Goal: Information Seeking & Learning: Understand process/instructions

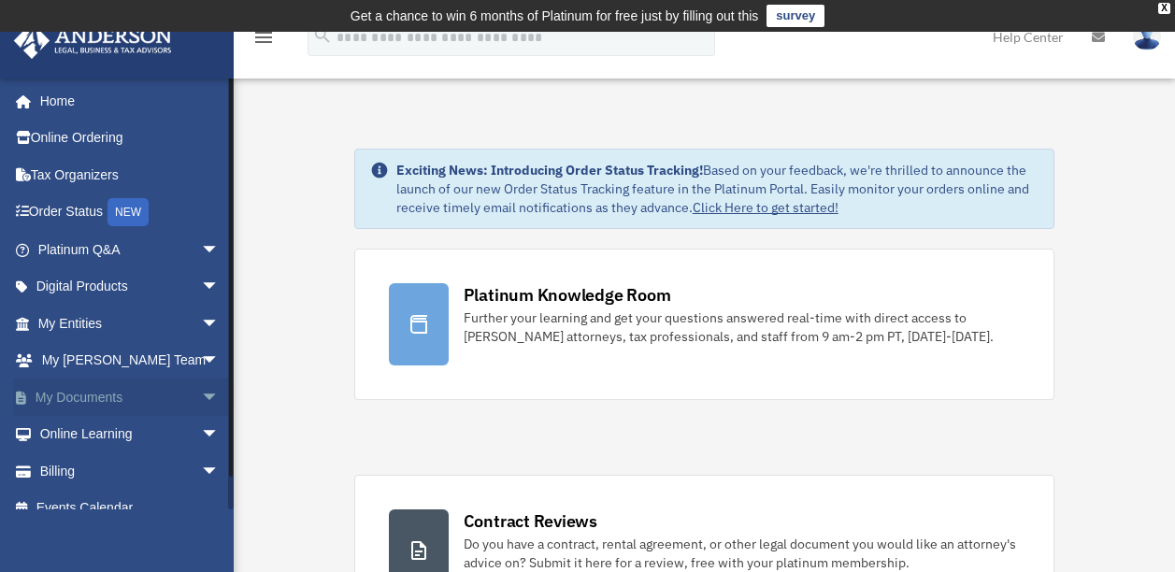
click at [201, 397] on span "arrow_drop_down" at bounding box center [219, 398] width 37 height 38
click at [89, 430] on link "Box" at bounding box center [137, 434] width 222 height 37
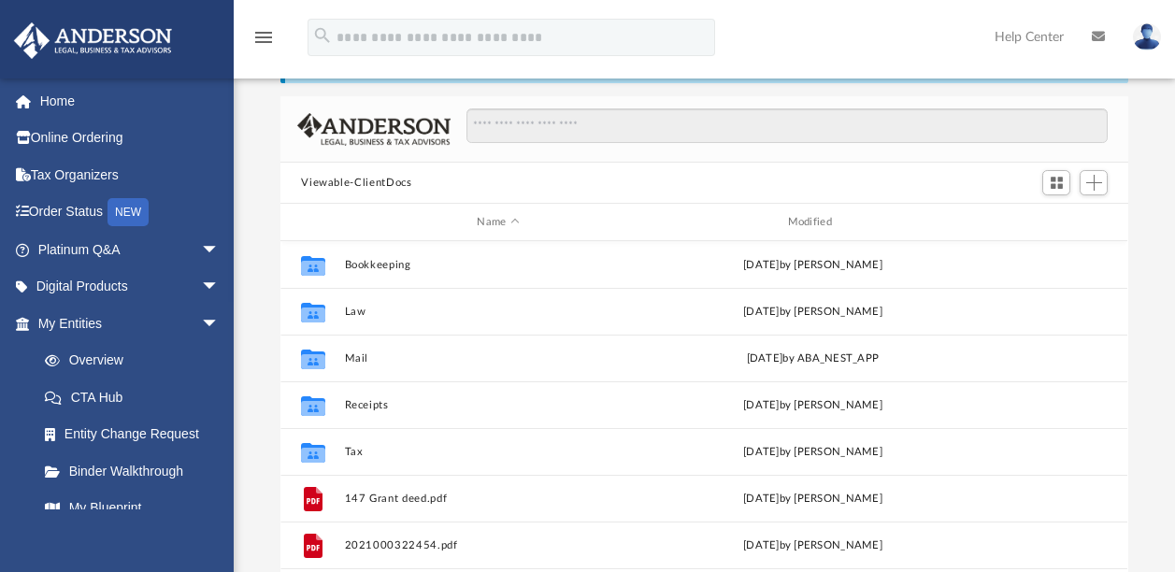
scroll to position [111, 0]
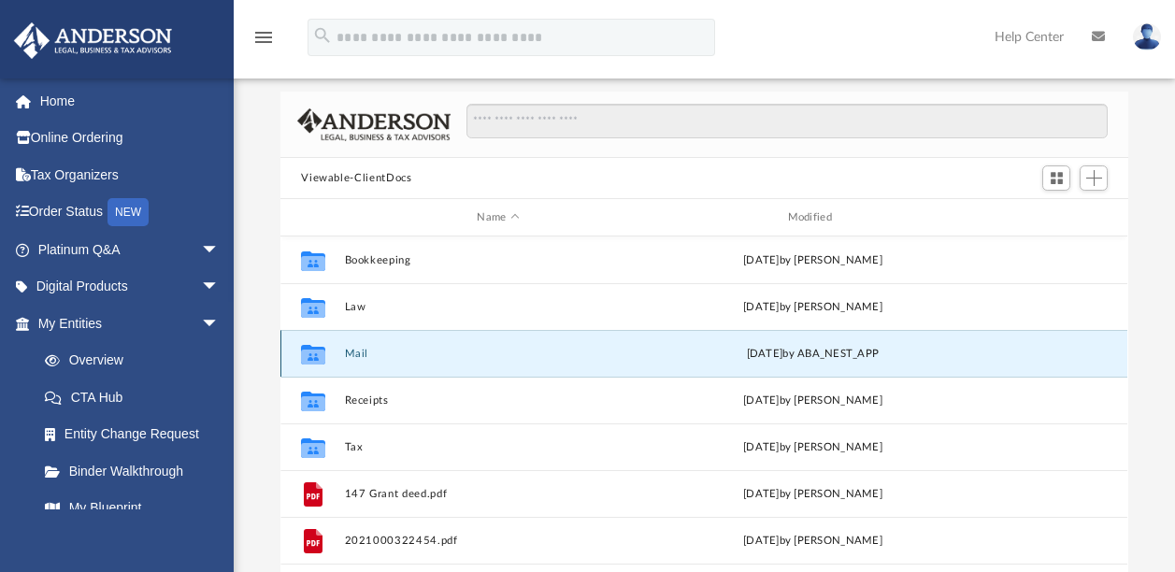
click at [637, 351] on button "Mail" at bounding box center [498, 354] width 307 height 12
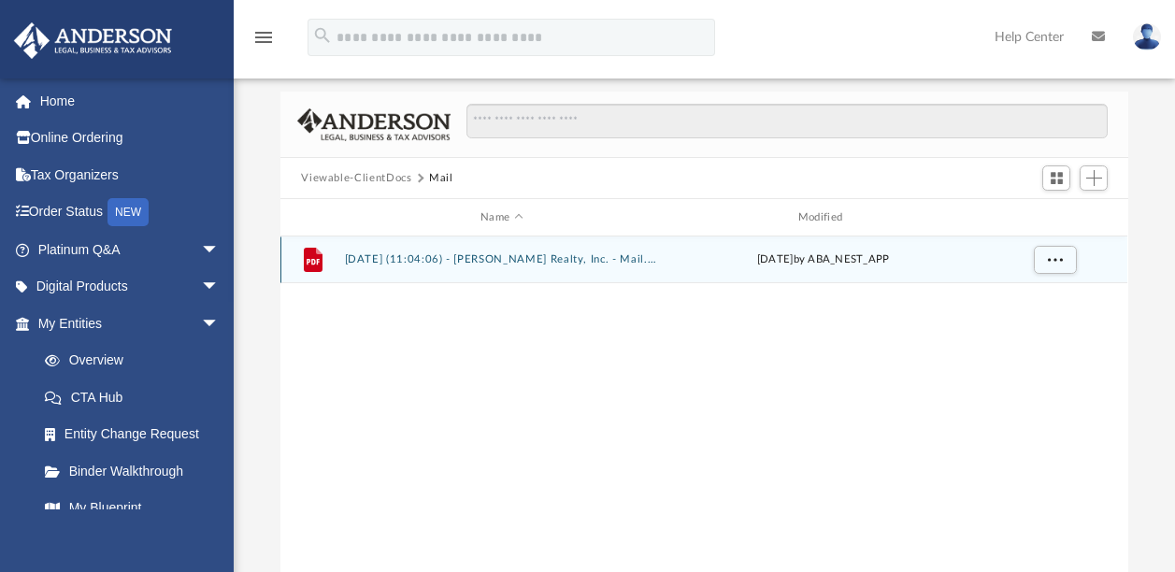
click at [501, 257] on button "2025.08.29 (11:04:06) - Lora Vance Realty, Inc. - Mail.pdf" at bounding box center [502, 259] width 314 height 12
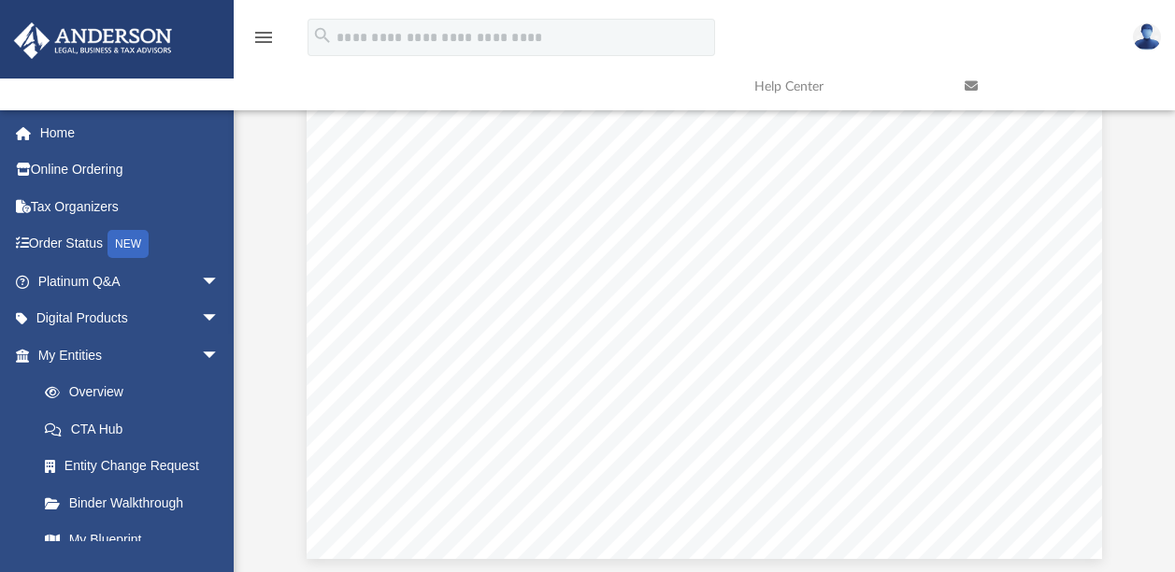
scroll to position [602, 0]
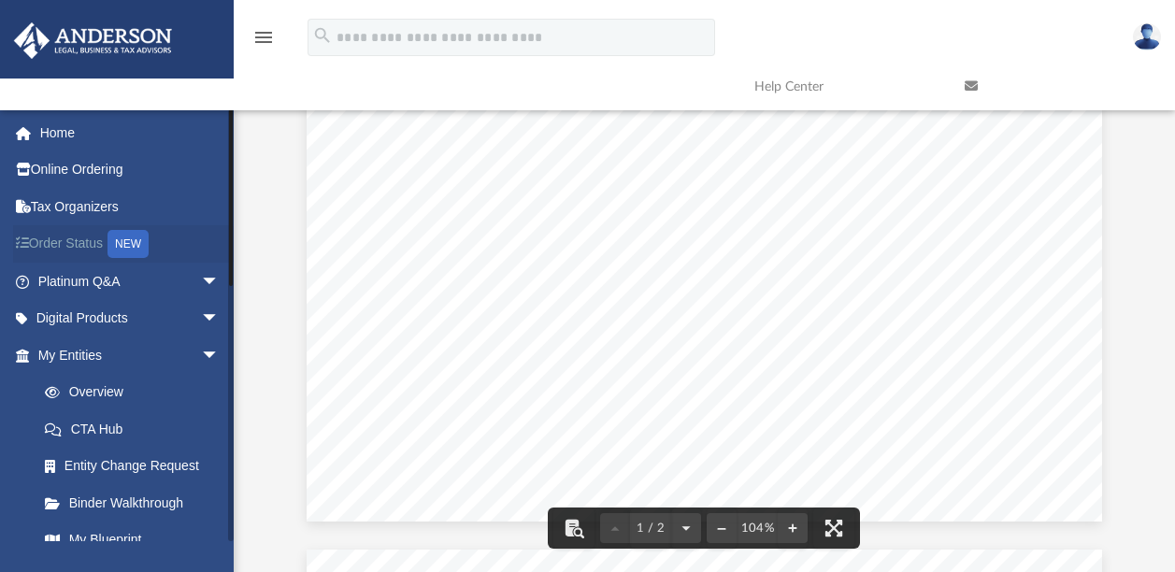
click at [48, 240] on link "Order Status NEW" at bounding box center [130, 244] width 235 height 38
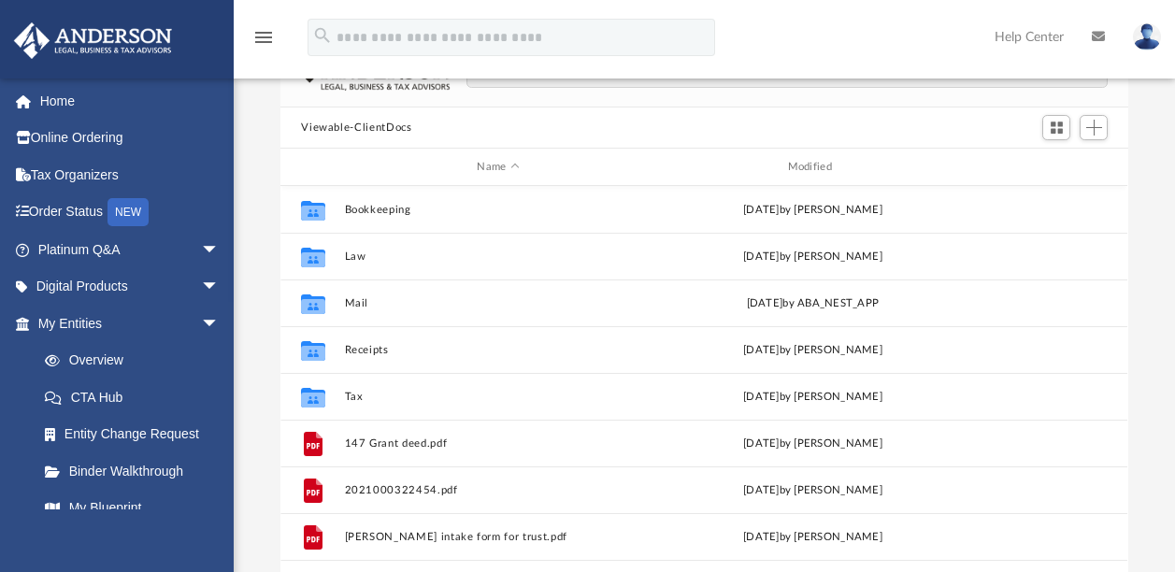
scroll to position [178, 0]
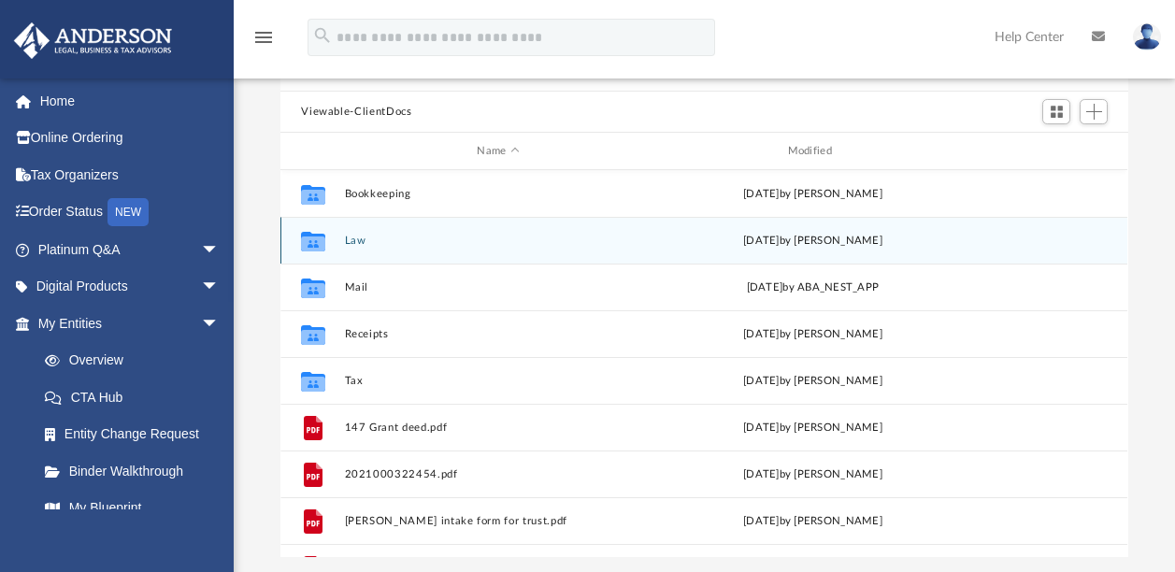
click at [391, 246] on div "Collaborated Folder Law [DATE] by [PERSON_NAME]" at bounding box center [704, 240] width 847 height 47
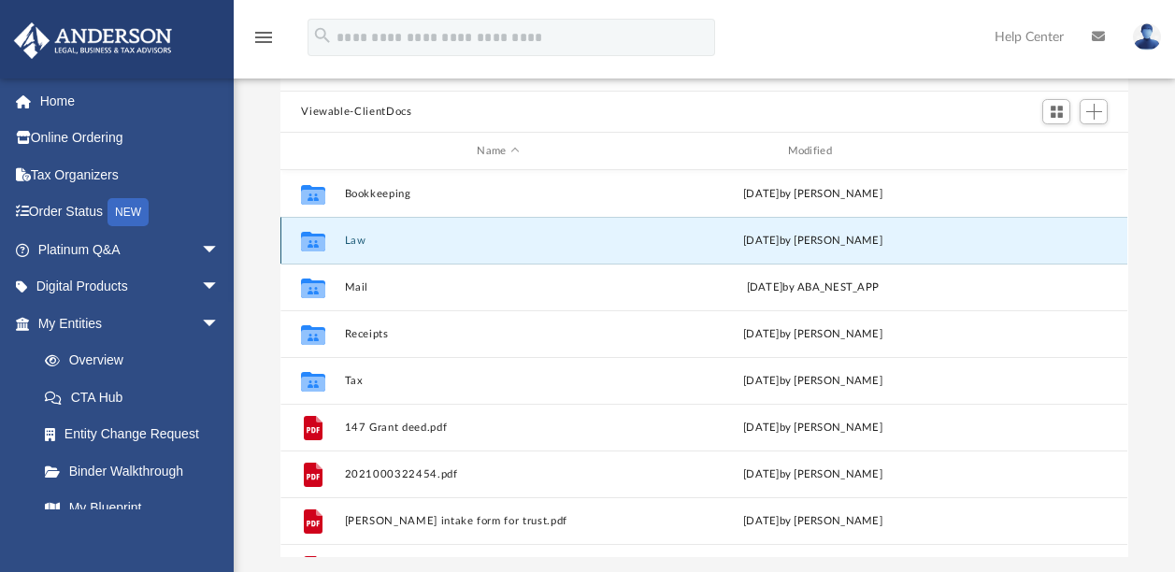
click at [391, 246] on div "Collaborated Folder Law [DATE] by [PERSON_NAME]" at bounding box center [704, 240] width 847 height 47
click at [355, 241] on button "Law" at bounding box center [498, 241] width 307 height 12
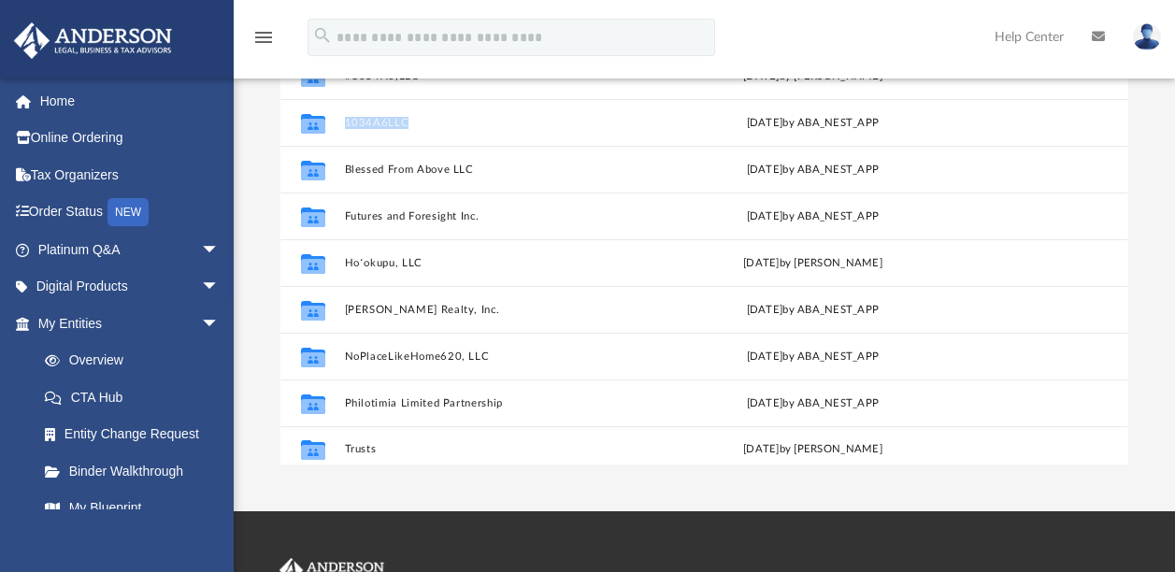
scroll to position [33, 0]
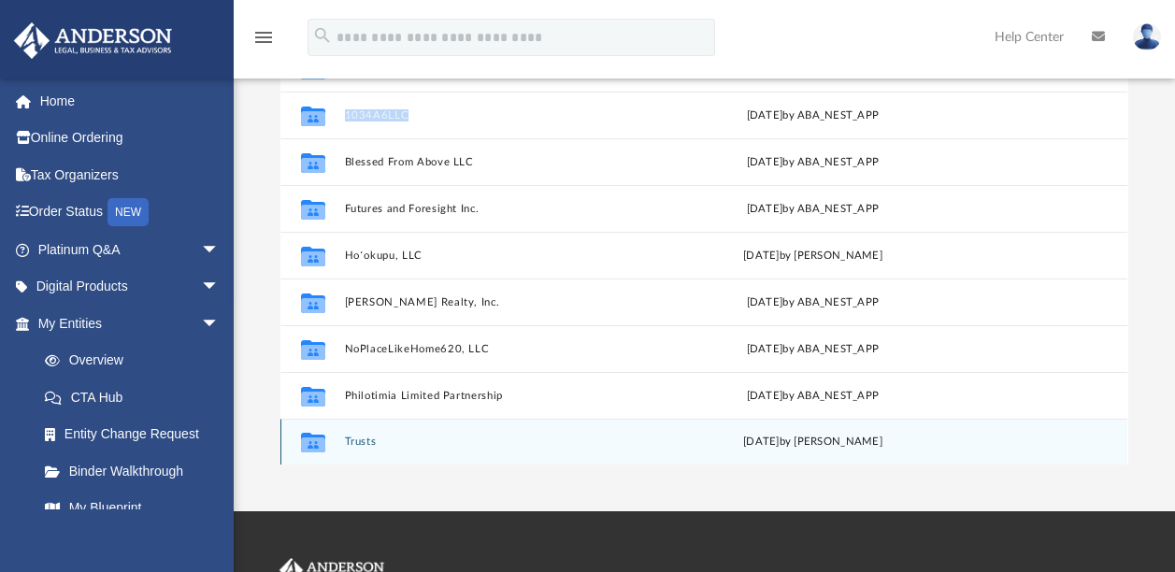
click at [416, 446] on button "Trusts" at bounding box center [498, 442] width 307 height 12
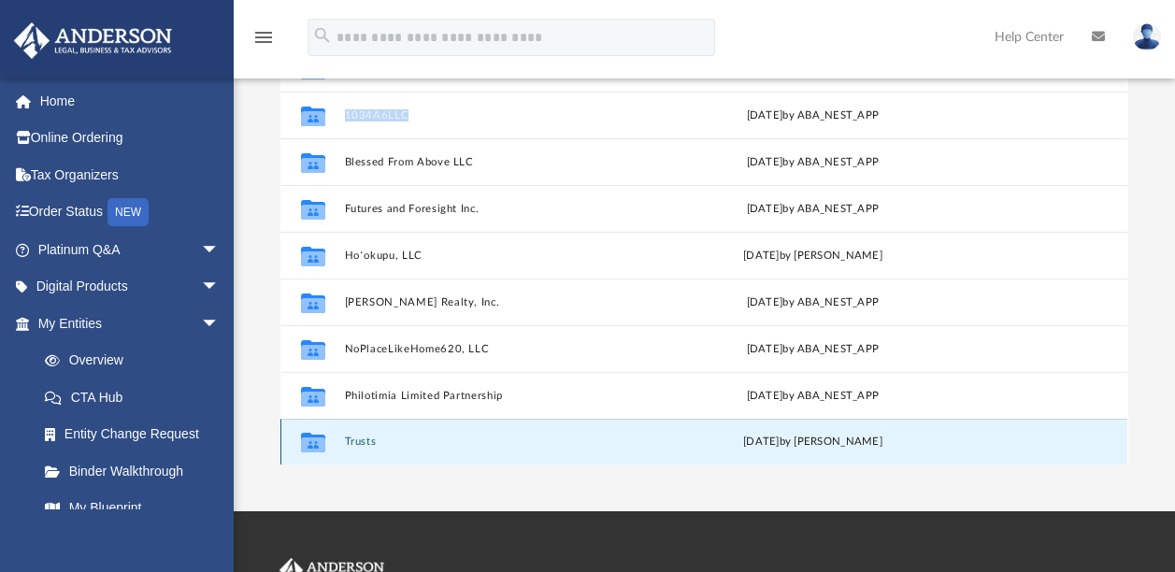
click at [416, 446] on button "Trusts" at bounding box center [498, 442] width 307 height 12
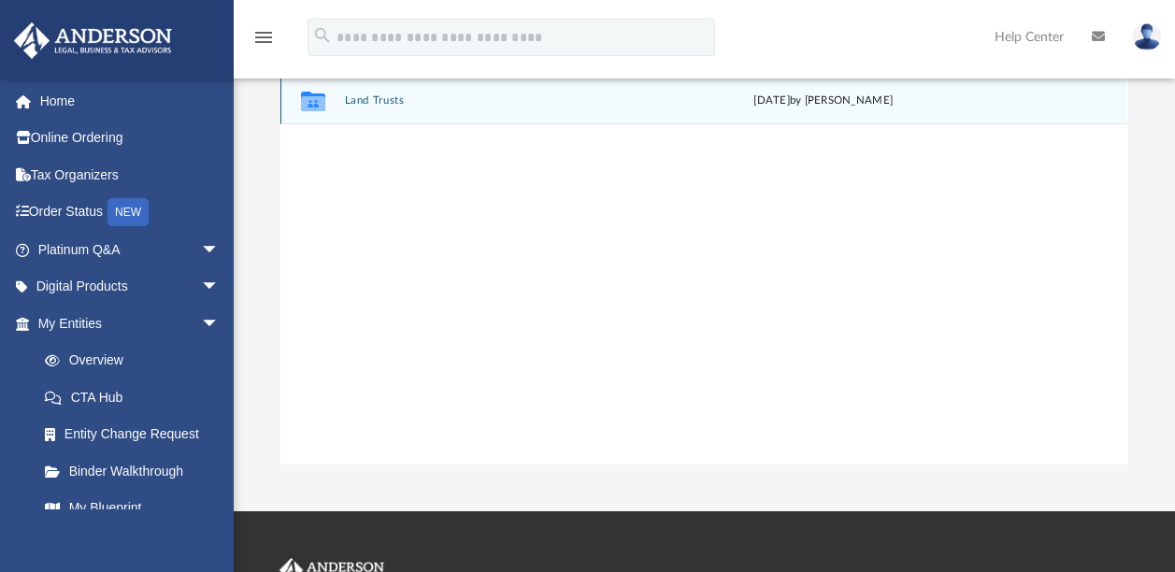
click at [484, 99] on button "Land Trusts" at bounding box center [502, 100] width 314 height 12
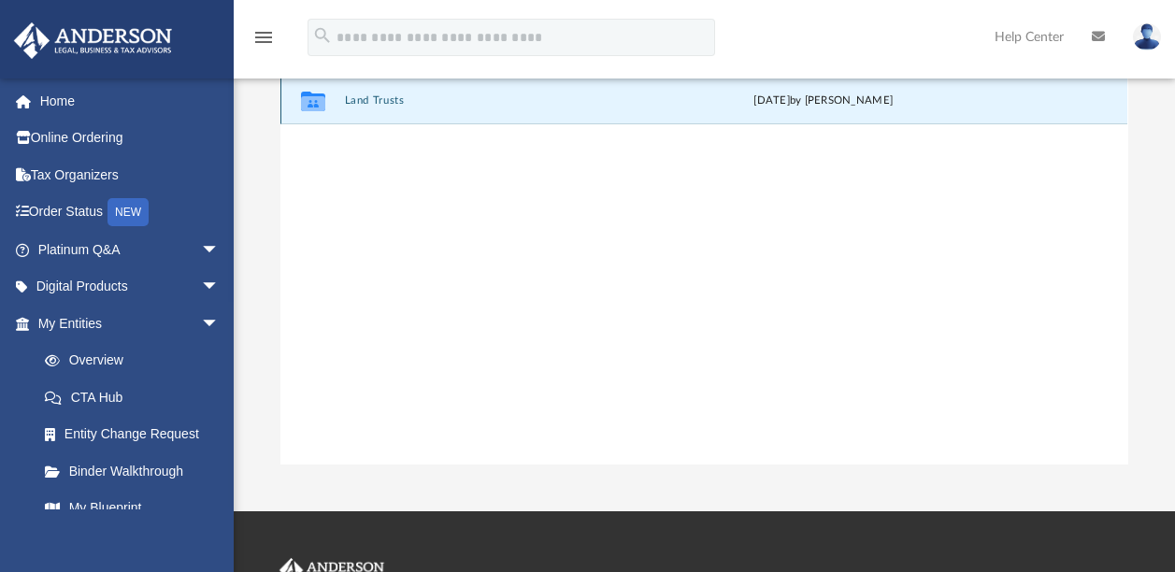
click at [484, 99] on button "Land Trusts" at bounding box center [502, 100] width 314 height 12
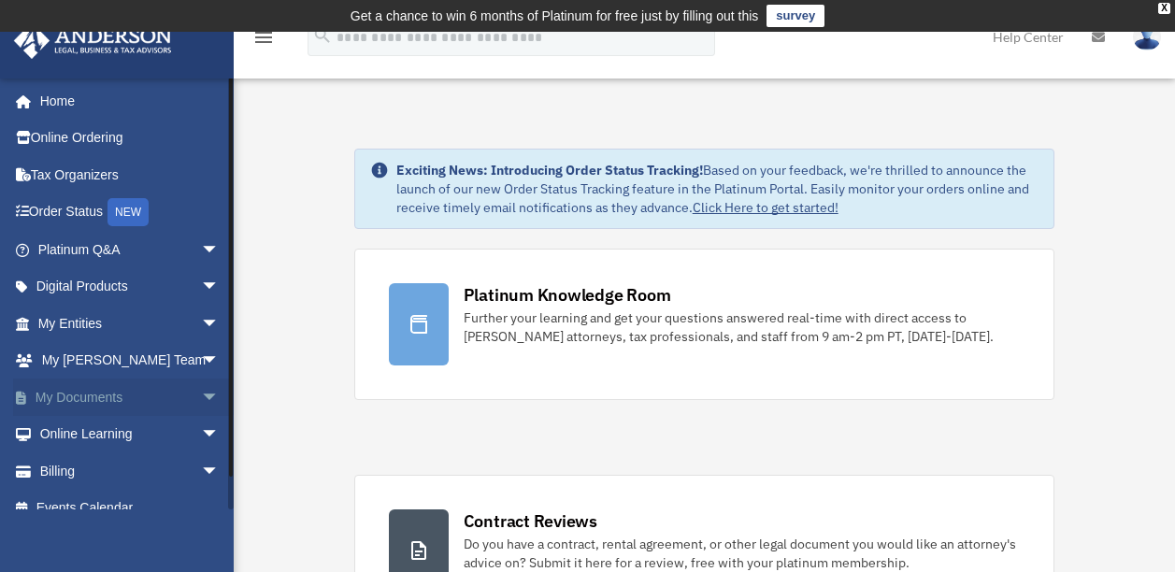
click at [201, 391] on span "arrow_drop_down" at bounding box center [219, 398] width 37 height 38
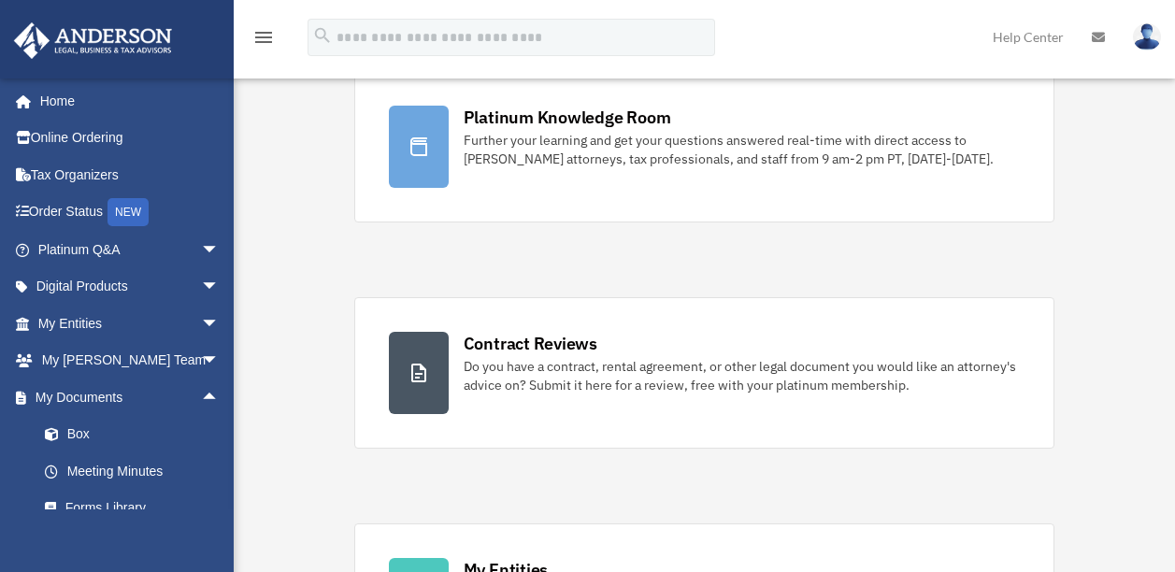
scroll to position [382, 0]
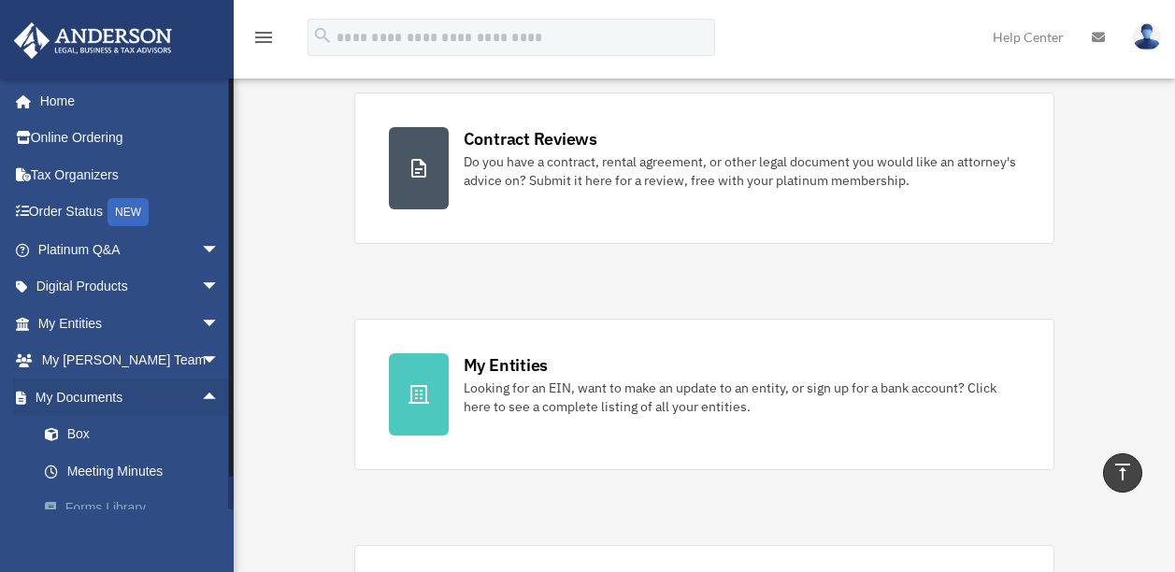
click at [80, 501] on link "Forms Library" at bounding box center [137, 508] width 222 height 37
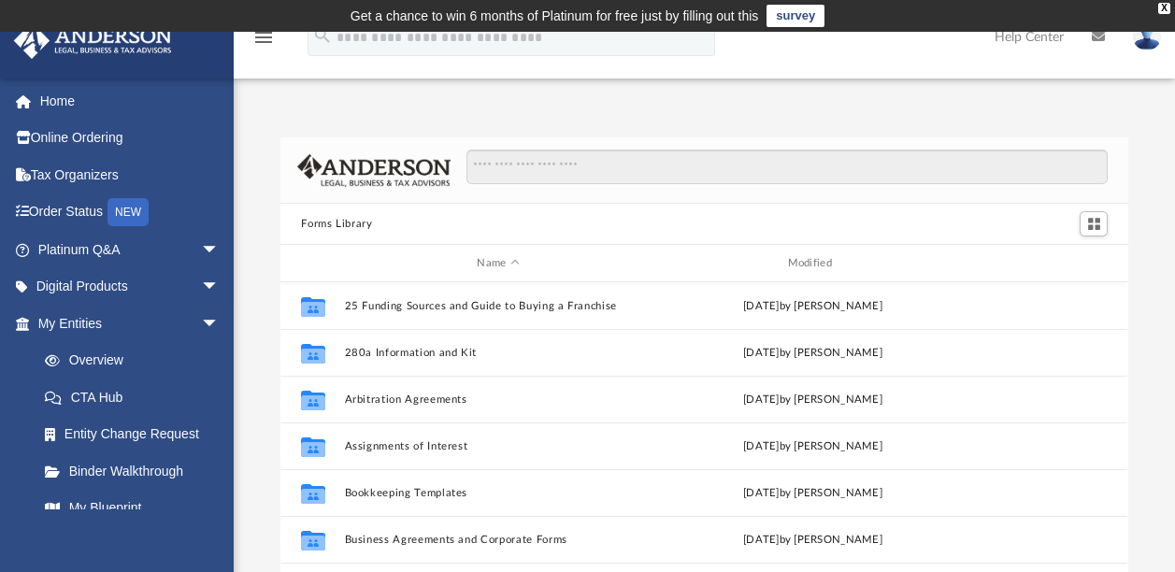
scroll to position [410, 833]
click at [131, 472] on link "Binder Walkthrough" at bounding box center [137, 471] width 222 height 37
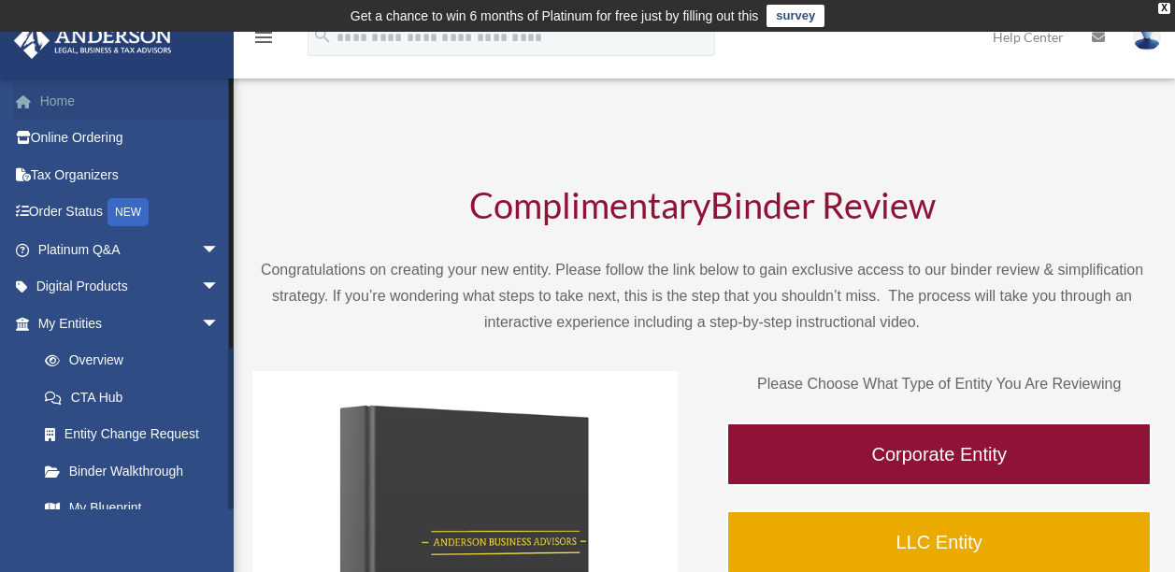
click at [69, 102] on link "Home" at bounding box center [130, 100] width 235 height 37
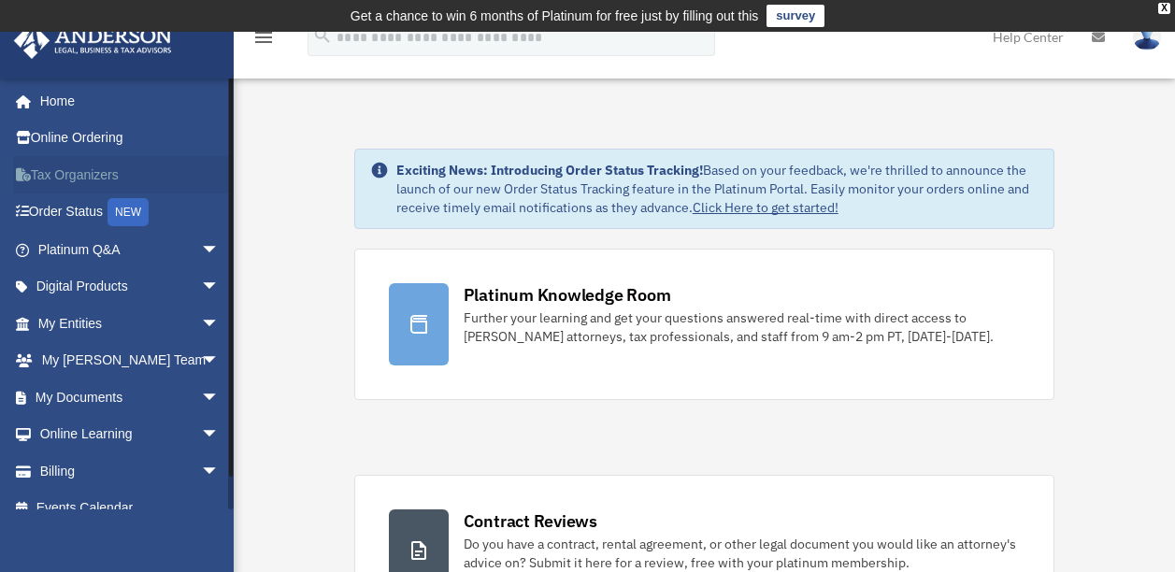
click at [63, 168] on link "Tax Organizers" at bounding box center [130, 174] width 235 height 37
